Goal: Transaction & Acquisition: Subscribe to service/newsletter

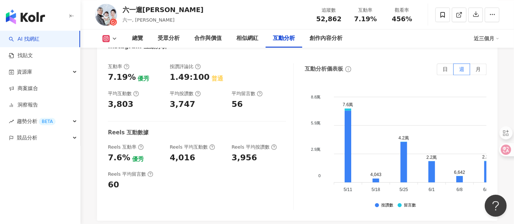
scroll to position [1461, 0]
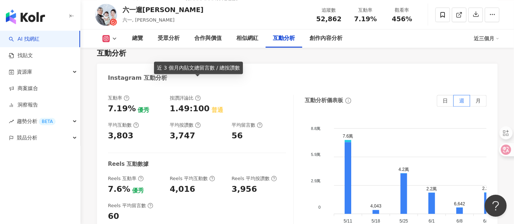
click at [197, 68] on div "近 3 個月內貼文總留言數 / 總按讚數" at bounding box center [198, 67] width 89 height 12
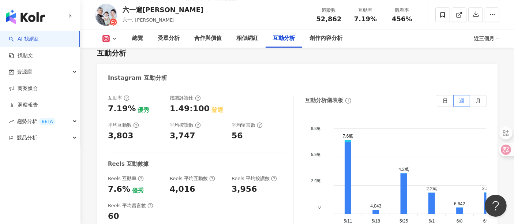
copy div "近 3 個月內貼文總留言數 / 總按讚數"
drag, startPoint x: 229, startPoint y: 92, endPoint x: 224, endPoint y: 92, distance: 4.8
click at [229, 95] on div "互動率 7.19% 優秀 按讚評論比 1.49:100 普通 平均互動數 3,803 平均按讚數 3,747 平均留言數 56" at bounding box center [197, 118] width 178 height 47
click at [197, 95] on icon at bounding box center [198, 98] width 6 height 6
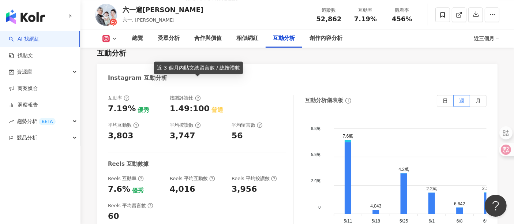
click at [194, 63] on div "近 3 個月內貼文總留言數 / 總按讚數" at bounding box center [198, 67] width 89 height 12
click at [195, 67] on div "近 3 個月內貼文總留言數 / 總按讚數" at bounding box center [198, 67] width 89 height 12
copy div "近 3 個月內貼文總留言數 / 總按讚數"
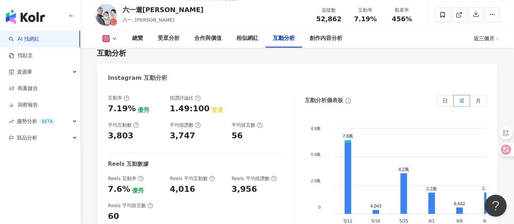
click at [19, 11] on img "button" at bounding box center [25, 17] width 39 height 15
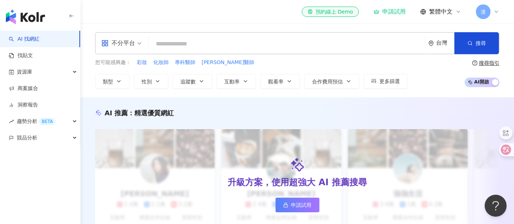
click at [311, 208] on link "申請試用" at bounding box center [297, 204] width 44 height 15
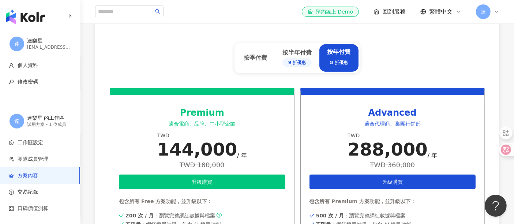
scroll to position [325, 0]
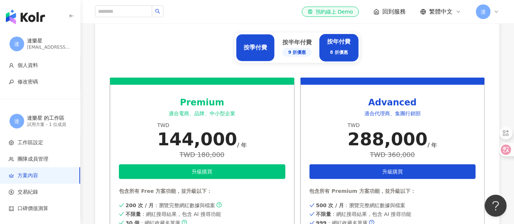
click at [261, 47] on div "按季付費" at bounding box center [254, 48] width 23 height 8
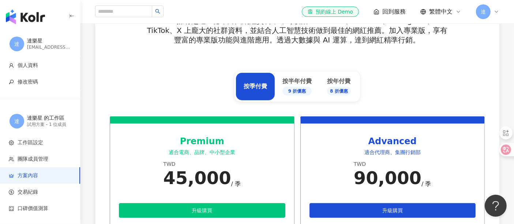
scroll to position [284, 0]
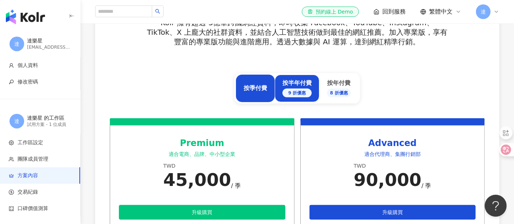
click at [302, 86] on div "按半年付費 9 折優惠" at bounding box center [296, 88] width 29 height 18
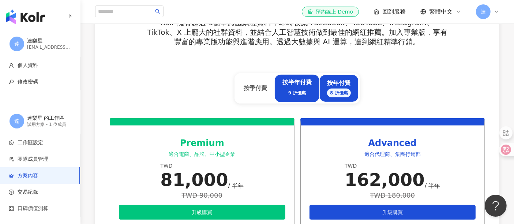
click at [341, 81] on div "按年付費 8 折優惠" at bounding box center [339, 88] width 24 height 18
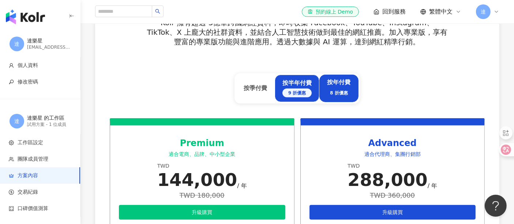
click at [297, 83] on div "按半年付費 9 折優惠" at bounding box center [296, 88] width 29 height 18
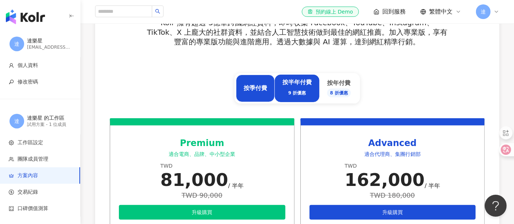
click at [259, 80] on div "按季付費" at bounding box center [255, 88] width 39 height 27
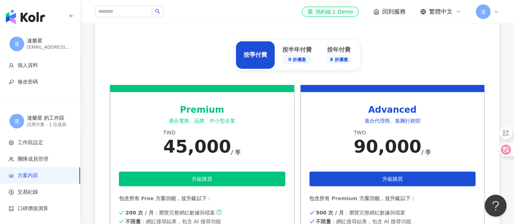
scroll to position [280, 0]
